Goal: Task Accomplishment & Management: Complete application form

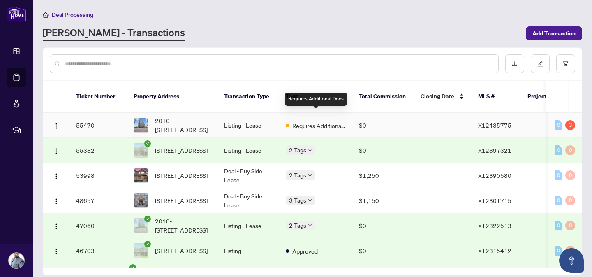
click at [318, 121] on span "Requires Additional Docs" at bounding box center [318, 125] width 53 height 9
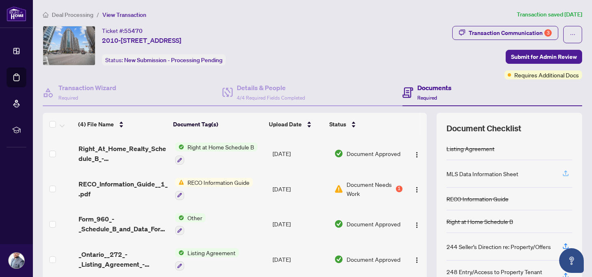
click at [564, 172] on icon "button" at bounding box center [565, 172] width 3 height 4
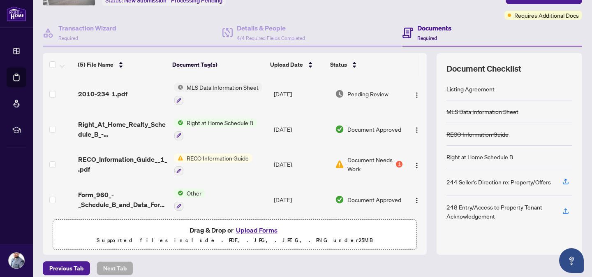
scroll to position [67, 0]
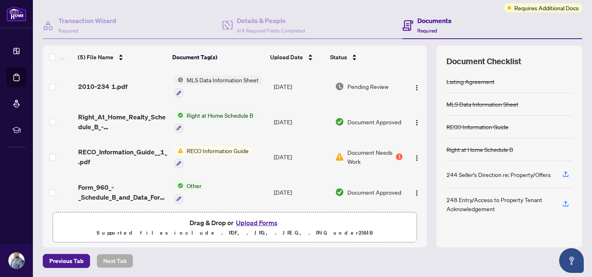
click at [251, 221] on button "Upload Forms" at bounding box center [256, 222] width 46 height 11
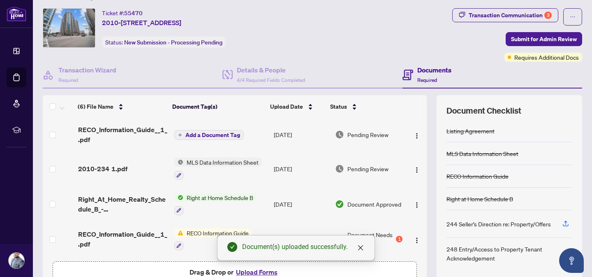
scroll to position [0, 0]
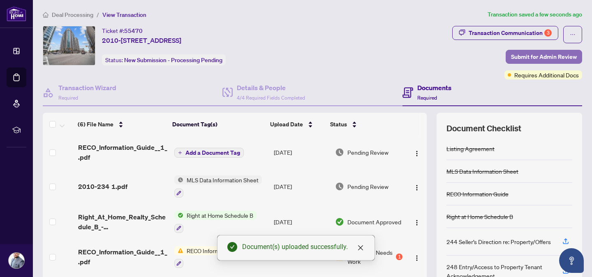
click at [533, 54] on span "Submit for Admin Review" at bounding box center [544, 56] width 66 height 13
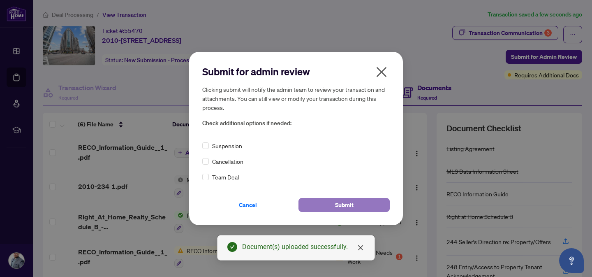
click at [346, 203] on span "Submit" at bounding box center [344, 204] width 18 height 13
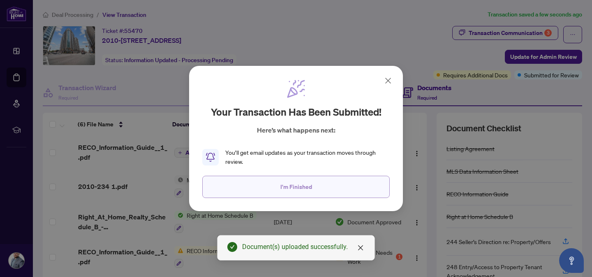
click at [300, 185] on span "I'm Finished" at bounding box center [296, 186] width 32 height 13
